Goal: Information Seeking & Learning: Learn about a topic

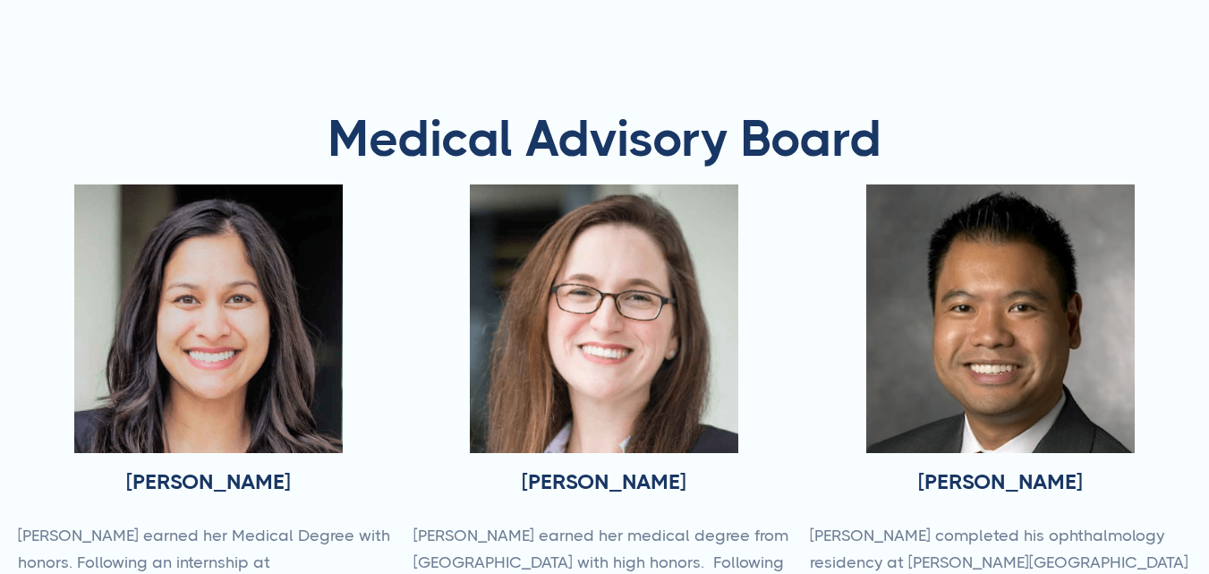
type input "Subscribe"
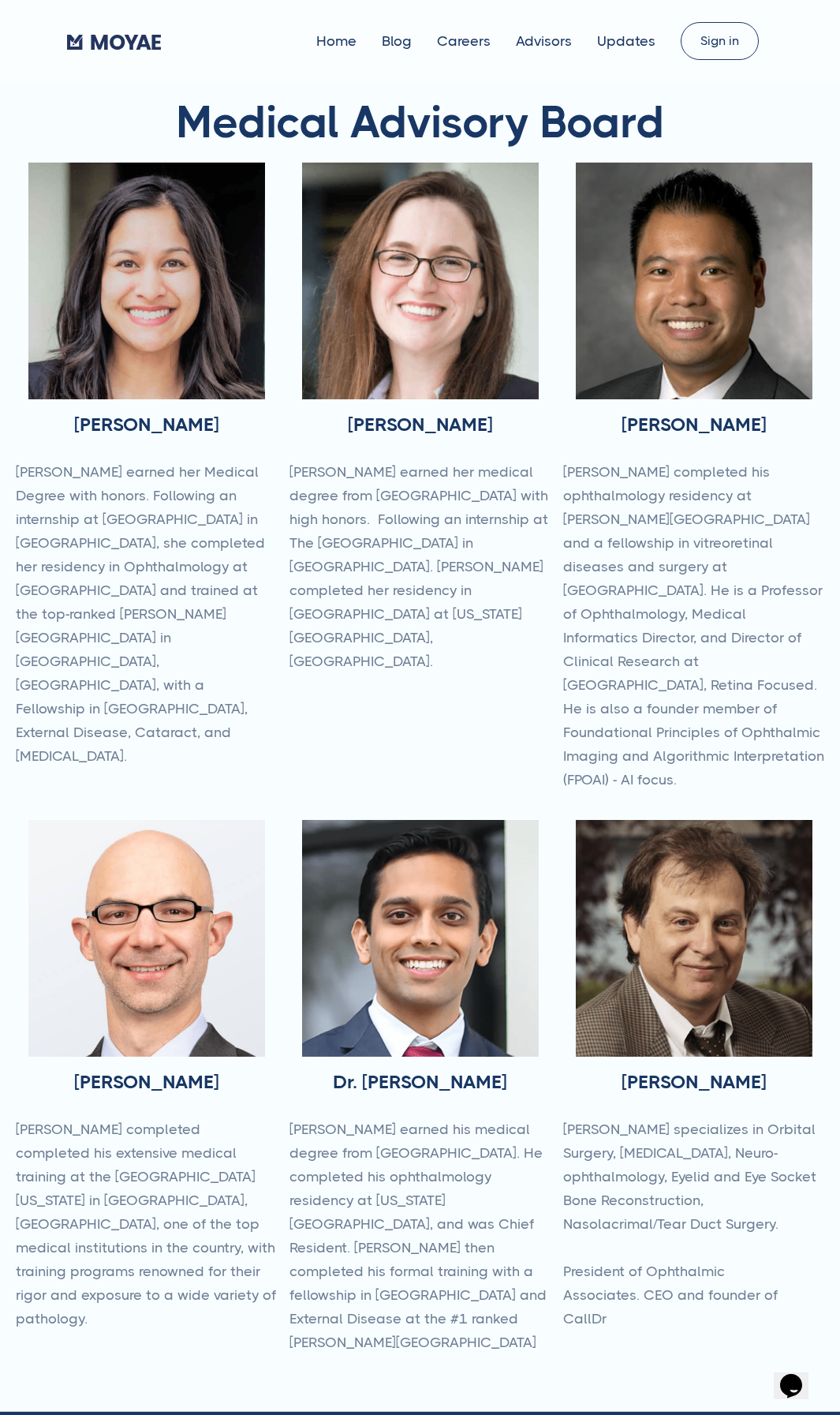
click at [219, 305] on img at bounding box center [146, 280] width 237 height 237
click at [93, 109] on h1 "Medical Advisory Board" at bounding box center [420, 123] width 809 height 49
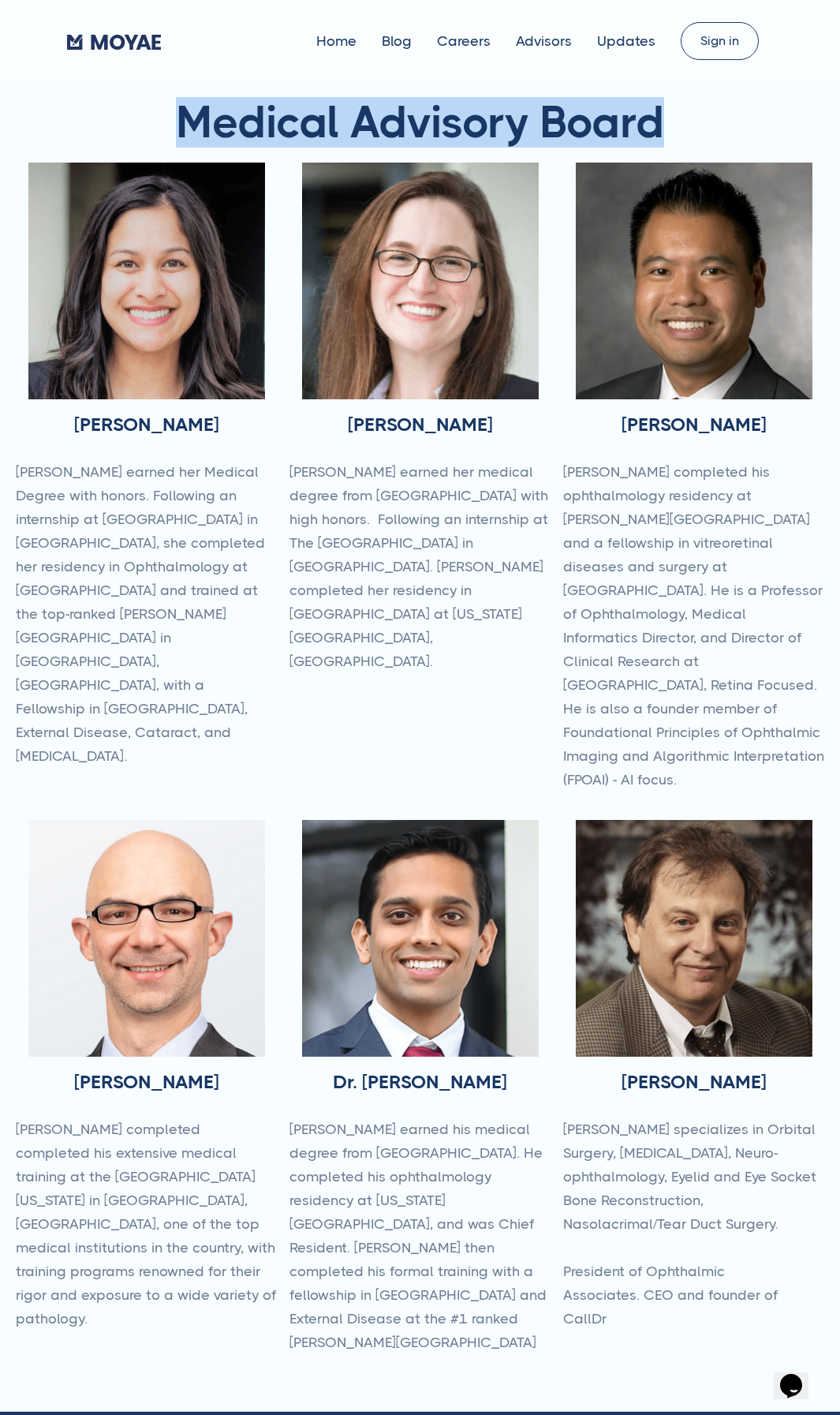
drag, startPoint x: 169, startPoint y: 117, endPoint x: 663, endPoint y: 125, distance: 494.1
click at [663, 125] on h1 "Medical Advisory Board" at bounding box center [420, 123] width 809 height 49
copy h1 "Medical Advisory Board"
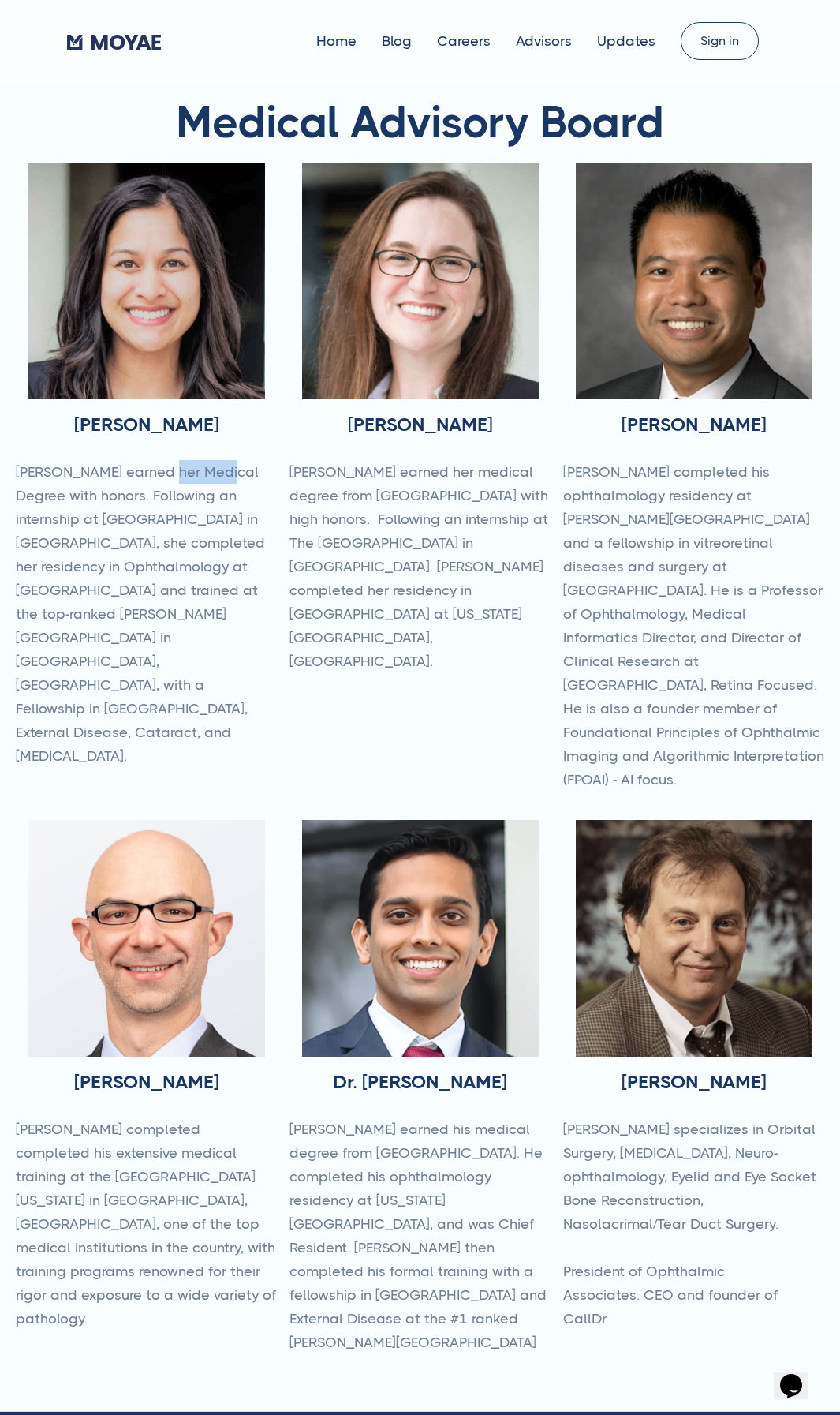
drag, startPoint x: 148, startPoint y: 470, endPoint x: 201, endPoint y: 468, distance: 53.0
click at [201, 468] on p "[PERSON_NAME] earned her Medical Degree with honors. Following an internship at…" at bounding box center [146, 614] width 261 height 308
copy p "Medical"
click at [84, 494] on p "[PERSON_NAME] earned her Medical Degree with honors. Following an internship at…" at bounding box center [146, 614] width 261 height 308
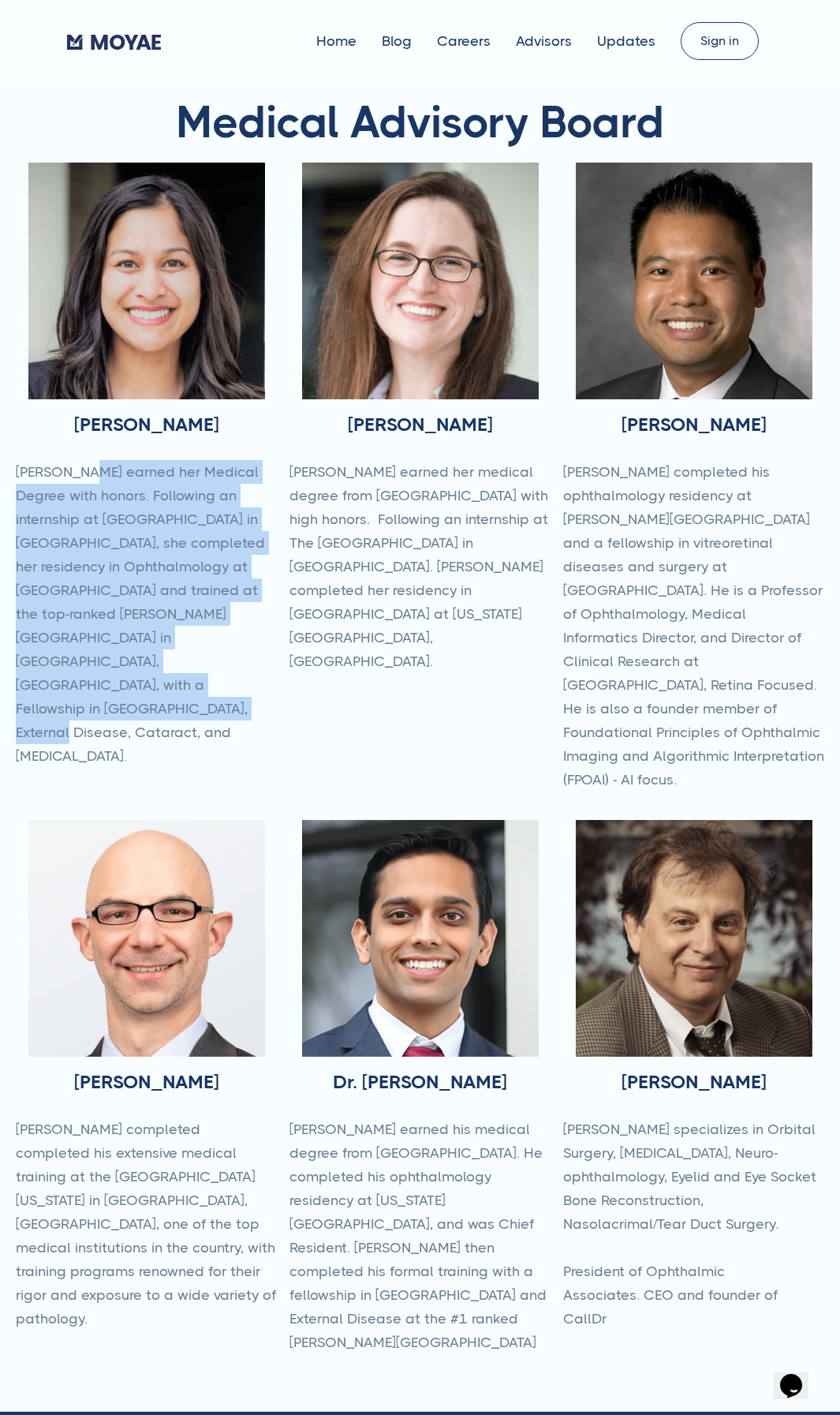
drag, startPoint x: 71, startPoint y: 471, endPoint x: 96, endPoint y: 691, distance: 221.4
click at [96, 505] on p "[PERSON_NAME] earned her Medical Degree with honors. Following an internship at…" at bounding box center [146, 614] width 261 height 308
copy p "earned her Medical Degree with honors. Following an internship at [GEOGRAPHIC_D…"
